Goal: Task Accomplishment & Management: Manage account settings

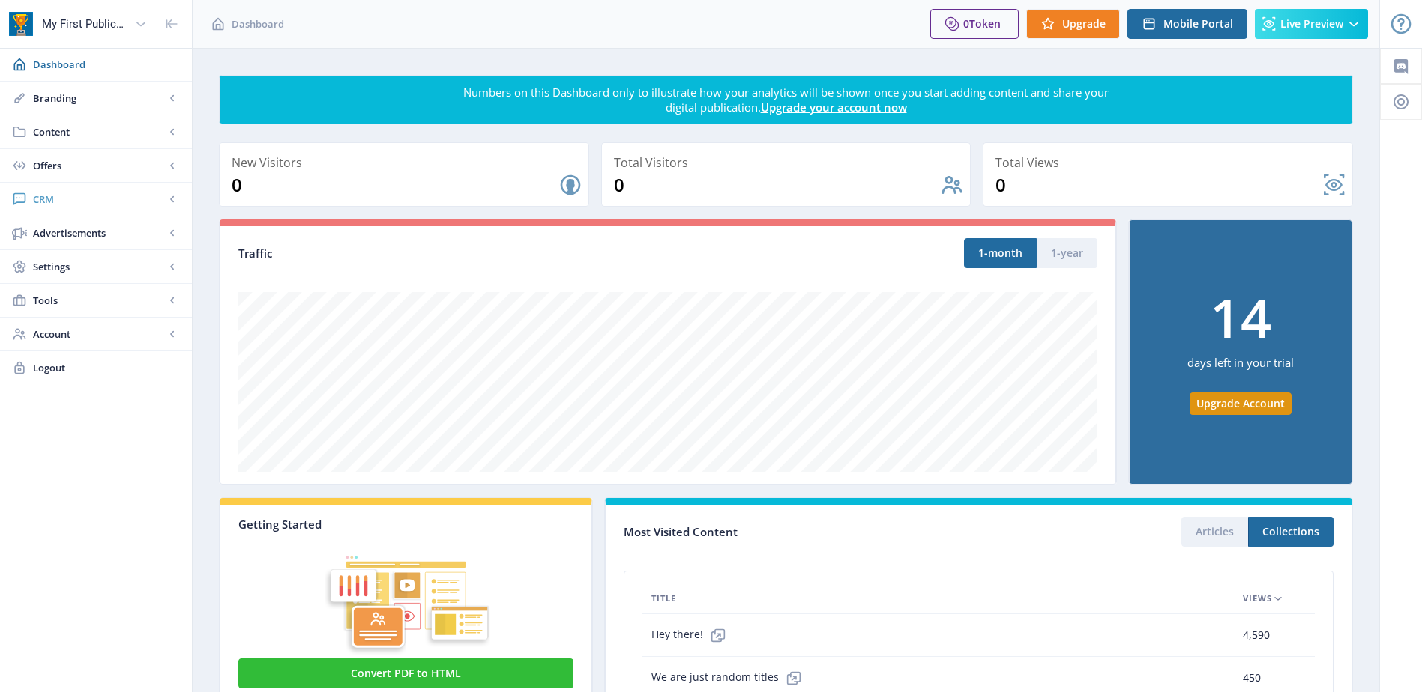
click at [40, 199] on span "CRM" at bounding box center [99, 199] width 132 height 15
click at [175, 201] on rect at bounding box center [172, 199] width 15 height 15
drag, startPoint x: 49, startPoint y: 199, endPoint x: 124, endPoint y: 510, distance: 319.2
click at [124, 510] on div "Dashboard Branding App Appearance Brand Brief Pages SEO Web Custom Domain Web D…" at bounding box center [96, 509] width 192 height 923
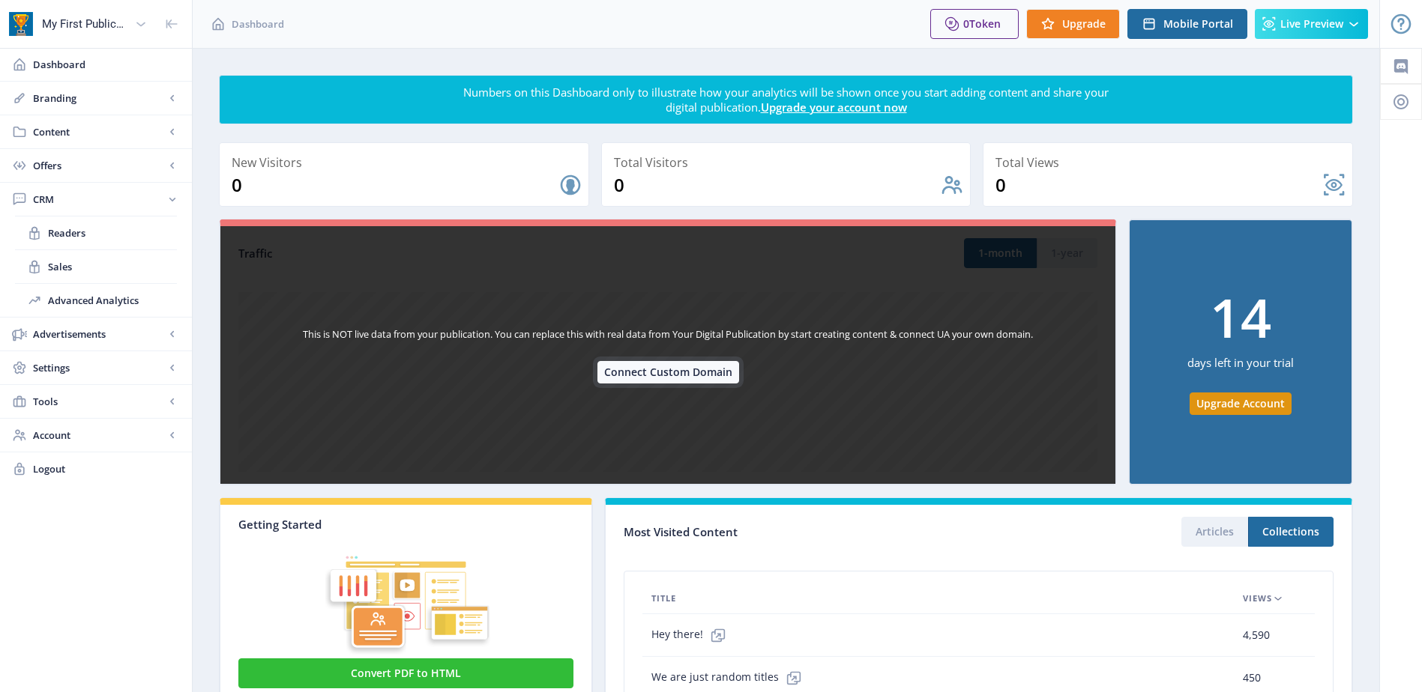
click at [712, 374] on button "Connect Custom Domain" at bounding box center [668, 372] width 142 height 22
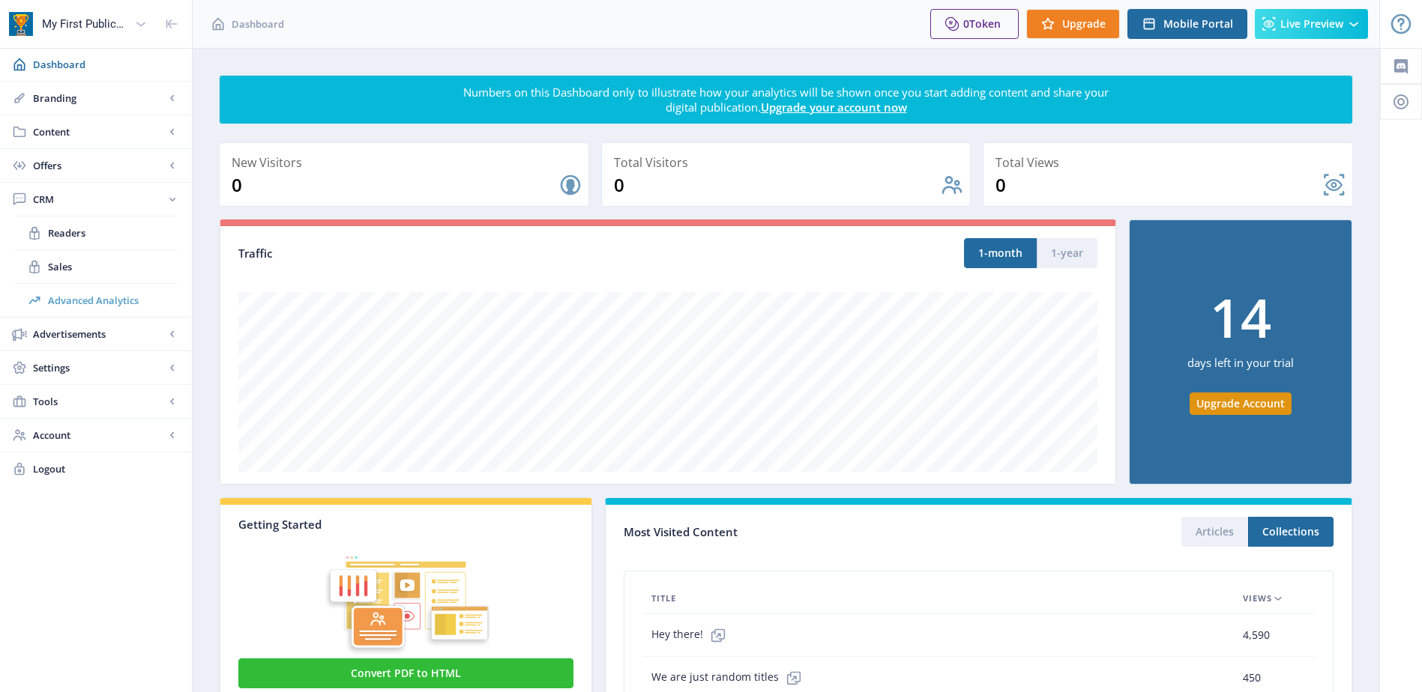
click at [125, 301] on span "Advanced Analytics" at bounding box center [112, 300] width 129 height 15
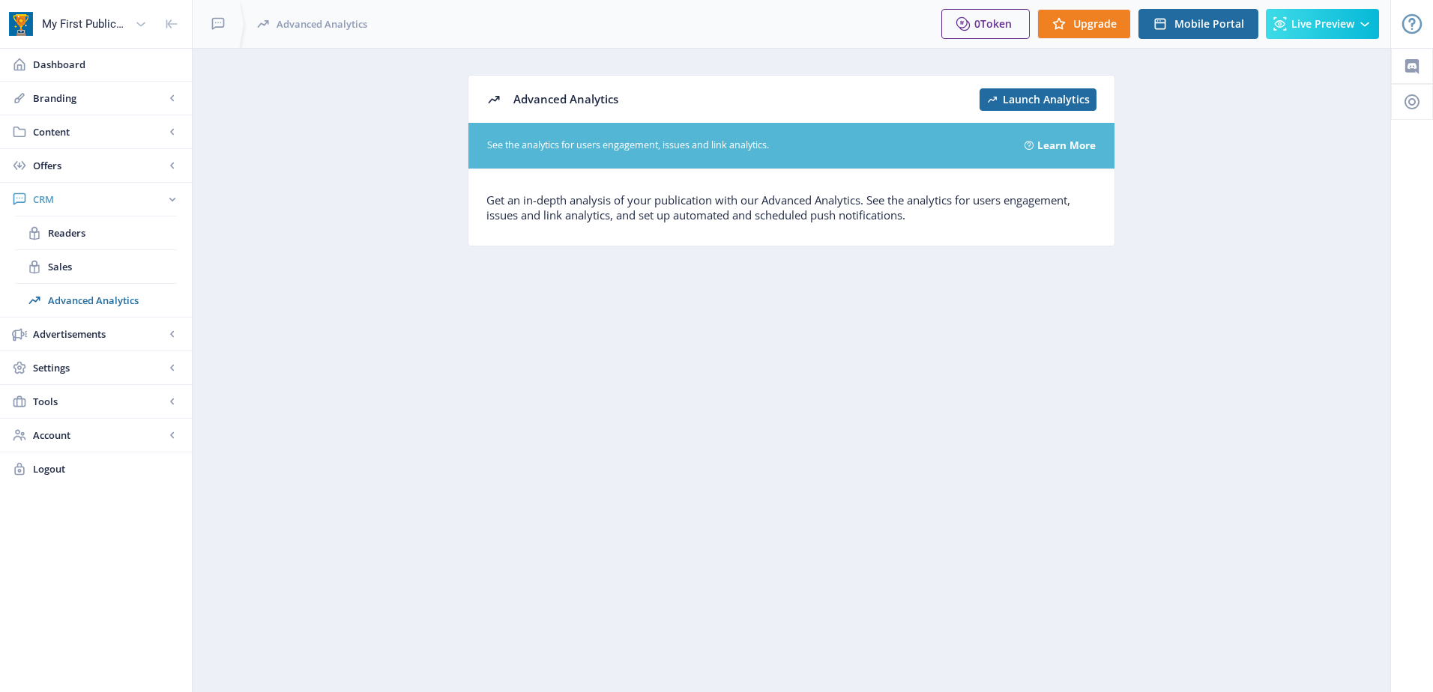
click at [45, 199] on span "CRM" at bounding box center [99, 199] width 132 height 15
click at [66, 237] on span "Readers" at bounding box center [112, 233] width 129 height 15
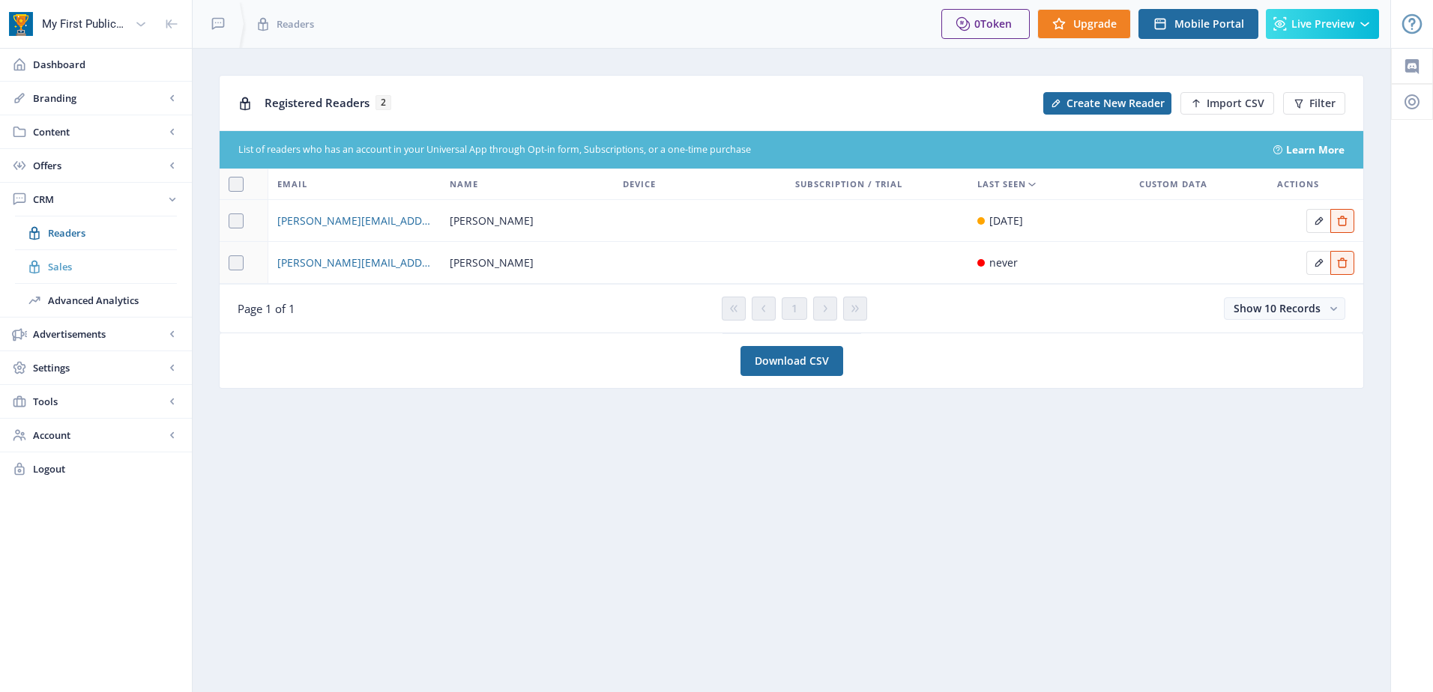
click at [59, 274] on link "Sales" at bounding box center [96, 266] width 162 height 33
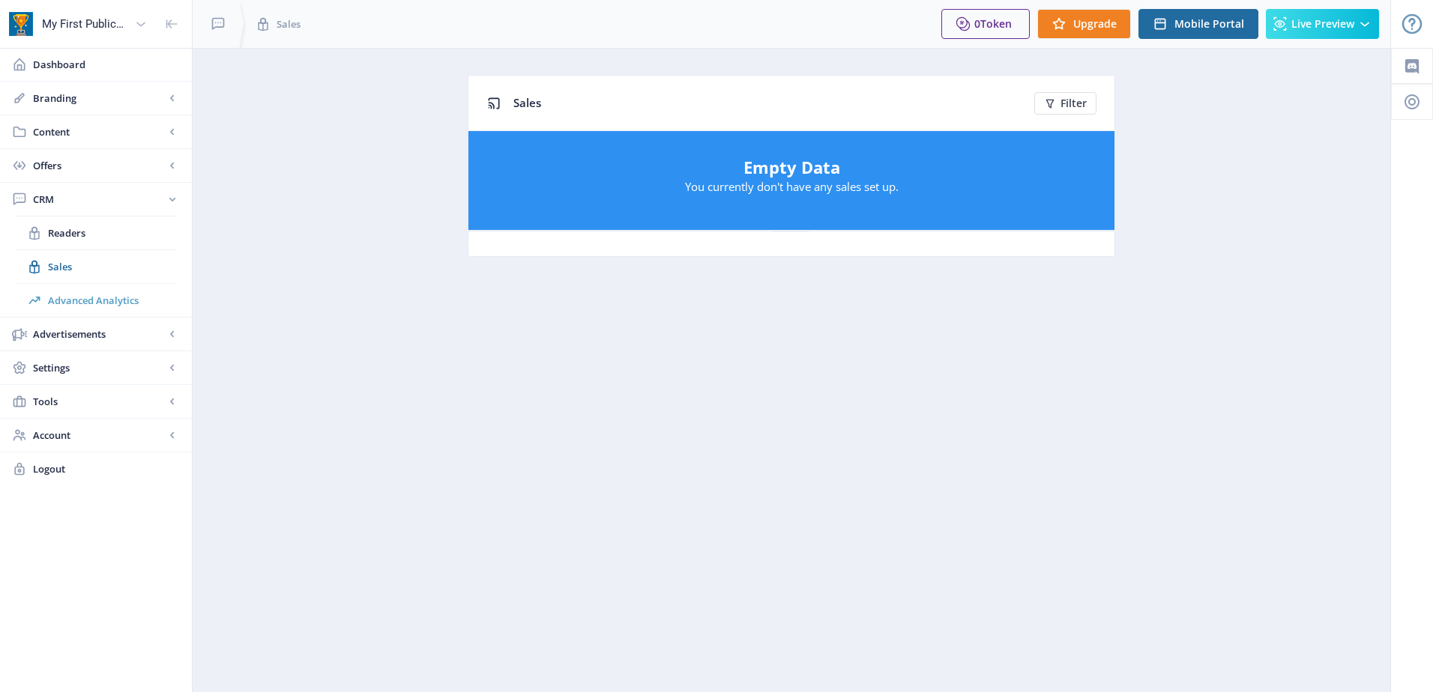
click at [76, 303] on span "Advanced Analytics" at bounding box center [112, 300] width 129 height 15
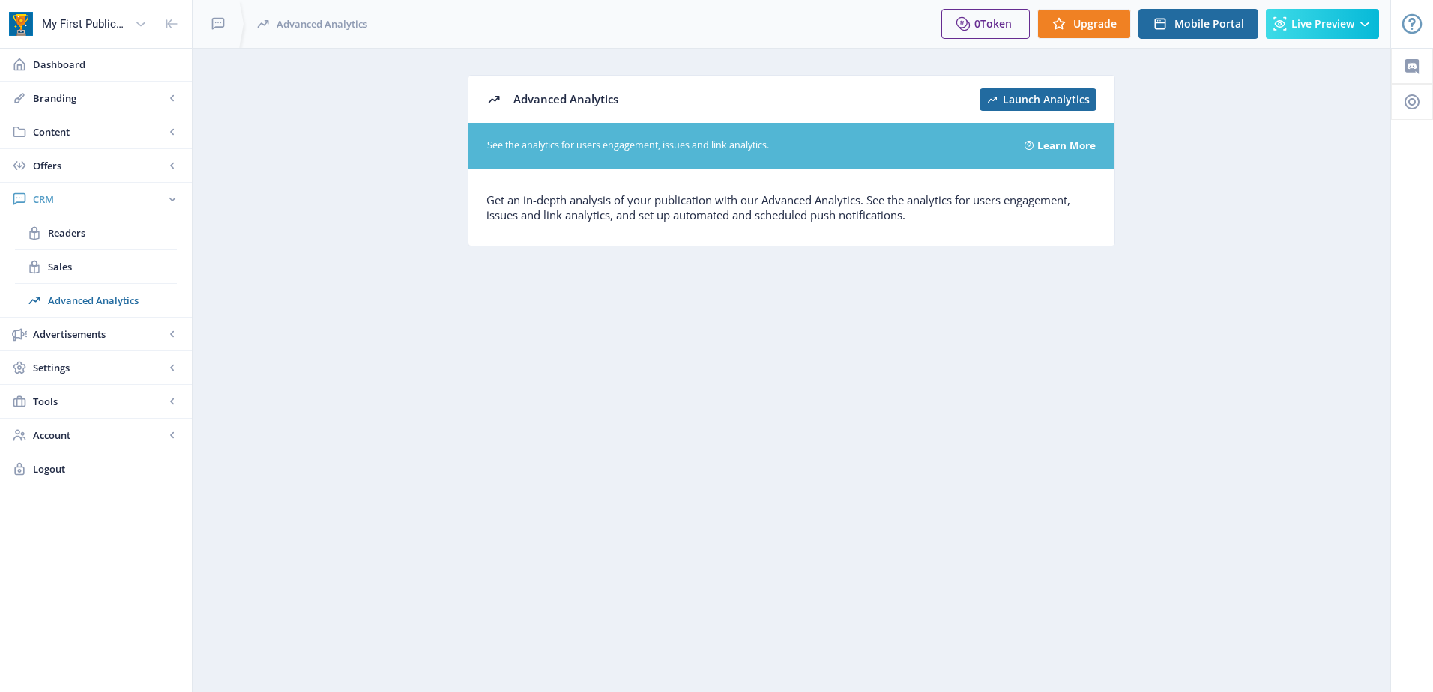
click at [45, 202] on span "CRM" at bounding box center [99, 199] width 132 height 15
click at [174, 196] on rect at bounding box center [172, 199] width 15 height 15
click at [175, 196] on rect at bounding box center [172, 199] width 15 height 15
click at [171, 400] on rect at bounding box center [172, 401] width 15 height 15
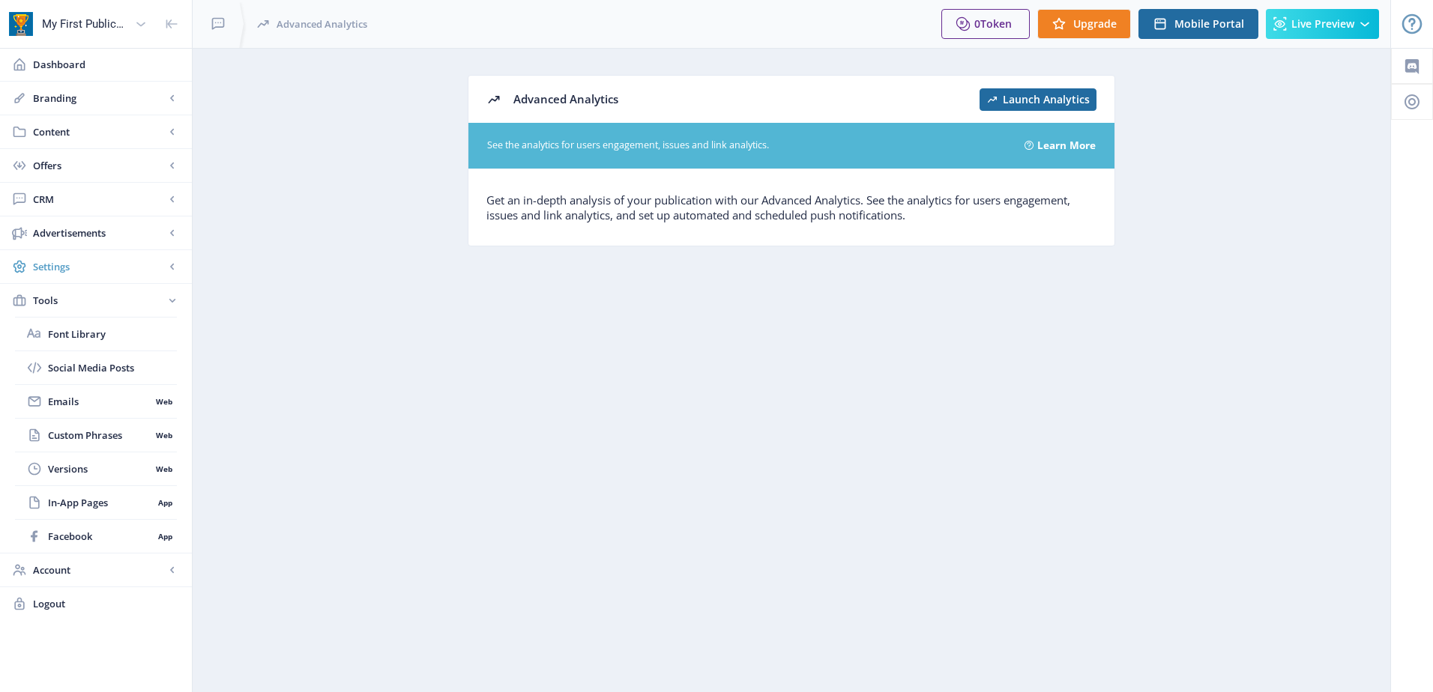
click at [49, 267] on span "Settings" at bounding box center [99, 266] width 132 height 15
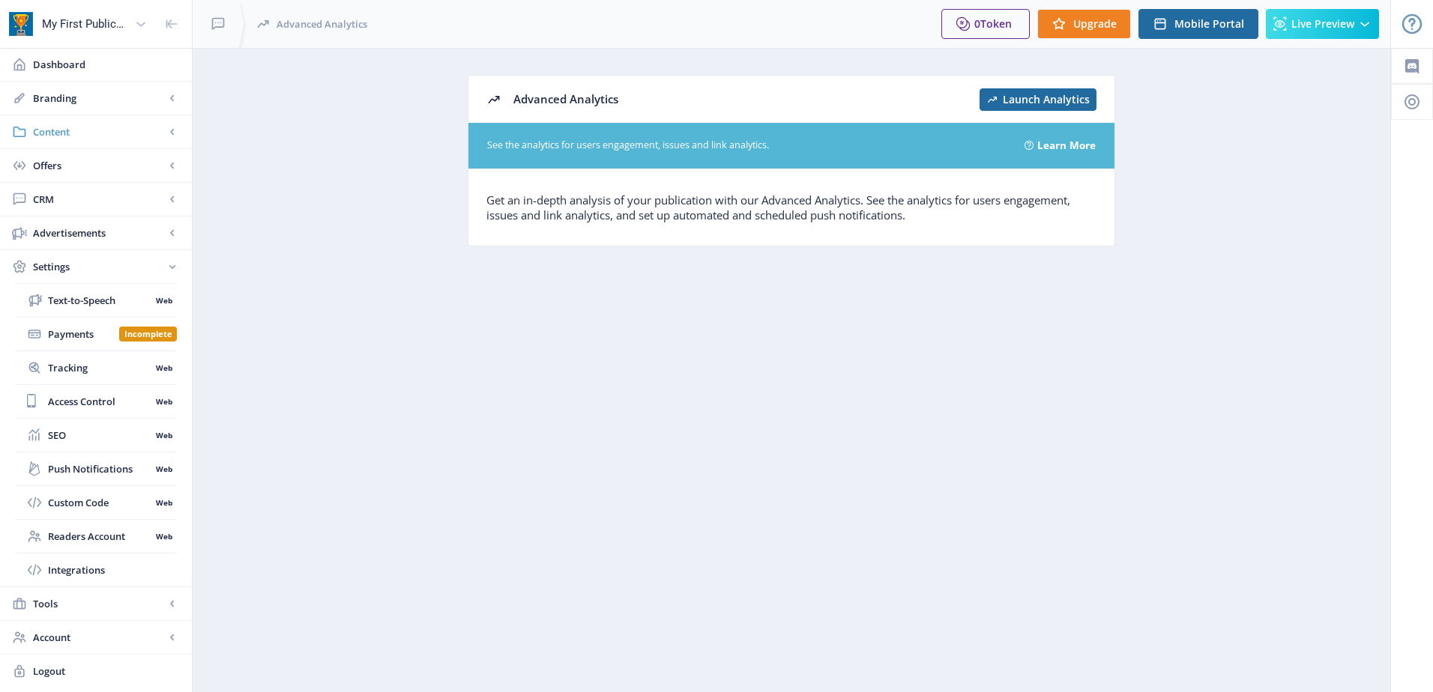
click at [175, 130] on rect at bounding box center [172, 131] width 15 height 15
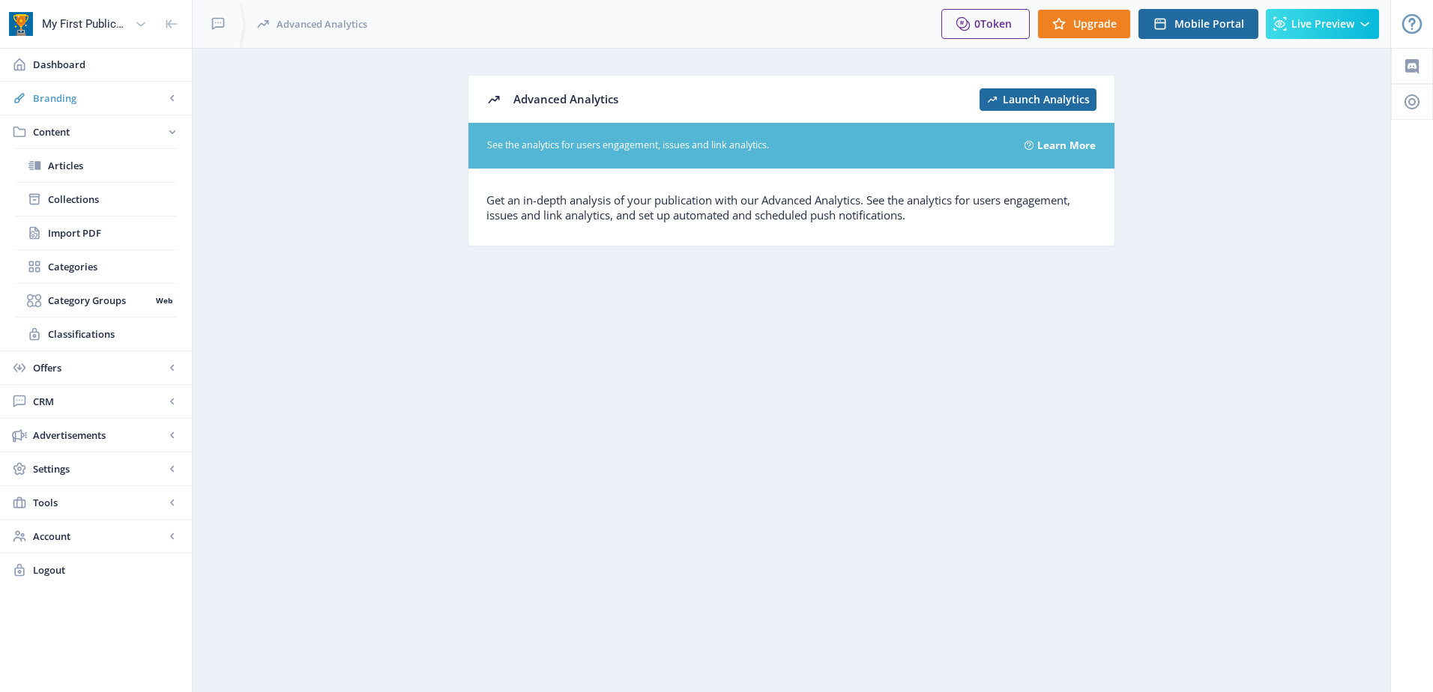
click at [172, 95] on rect at bounding box center [172, 98] width 15 height 15
click at [171, 436] on icon at bounding box center [172, 435] width 4 height 6
click at [40, 470] on span "Logout" at bounding box center [106, 469] width 147 height 15
